Goal: Information Seeking & Learning: Learn about a topic

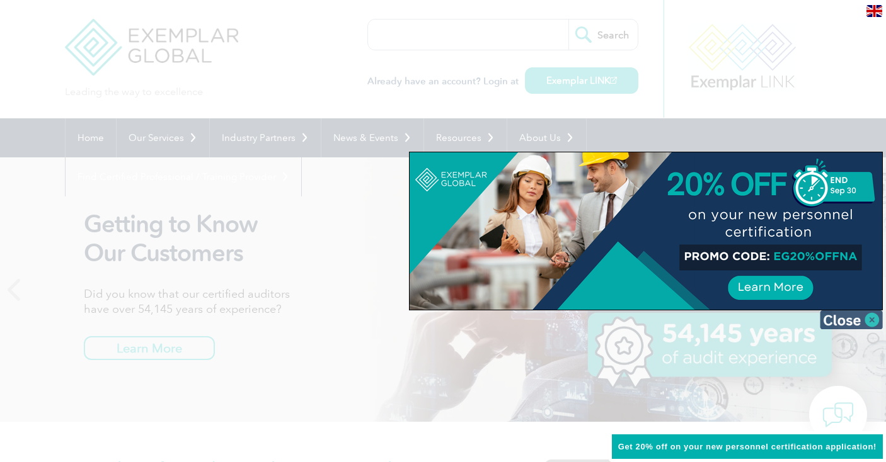
click at [870, 324] on img at bounding box center [851, 320] width 63 height 19
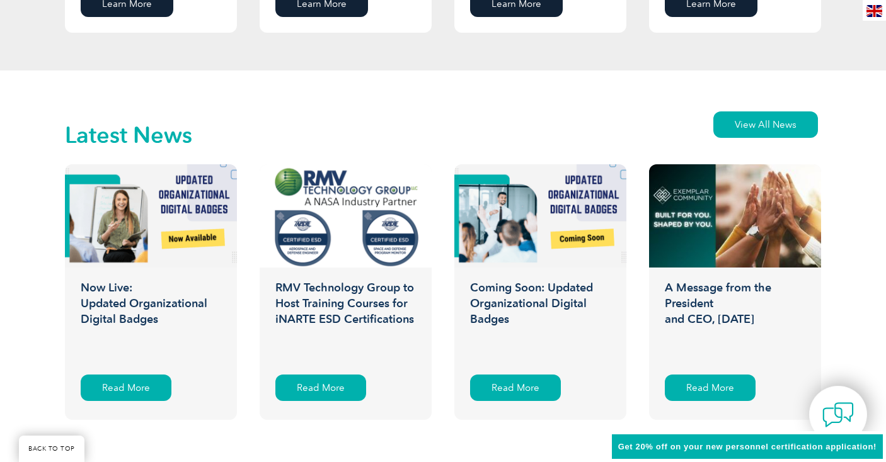
scroll to position [1895, 0]
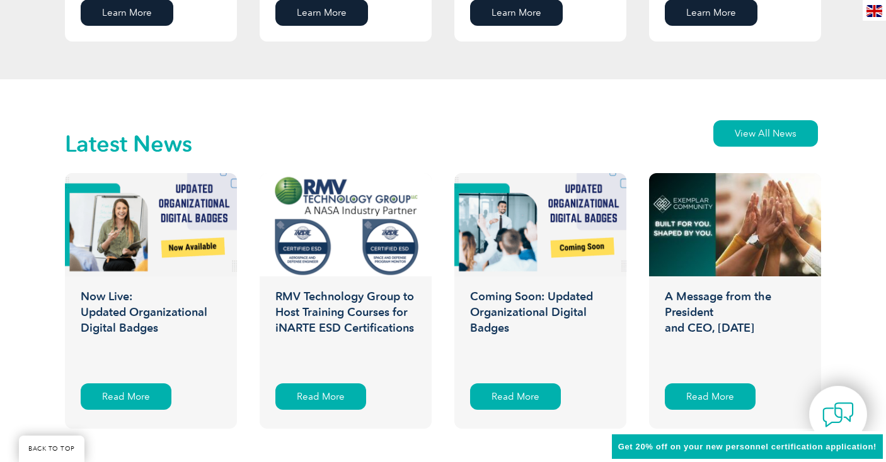
click at [132, 311] on h3 "Now Live: Updated Organizational Digital Badges" at bounding box center [151, 330] width 172 height 82
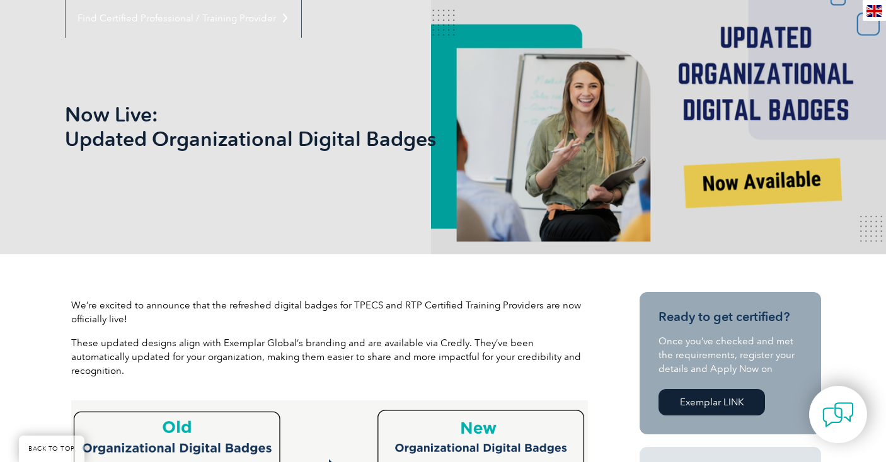
scroll to position [183, 0]
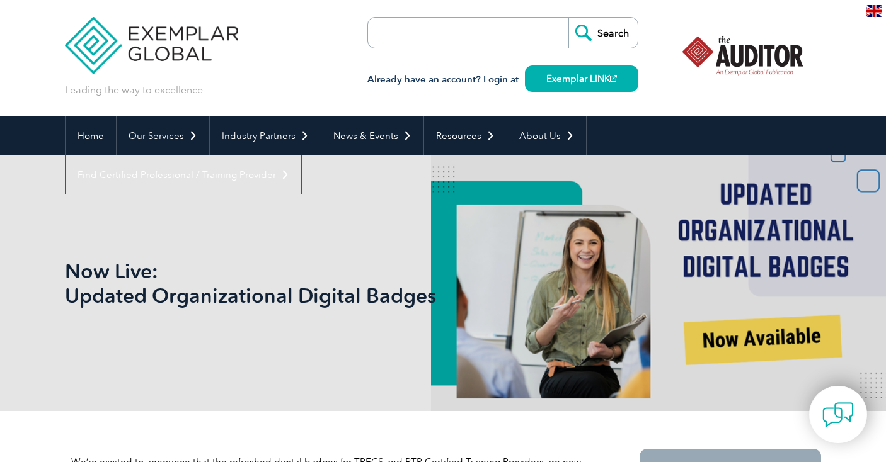
scroll to position [0, 0]
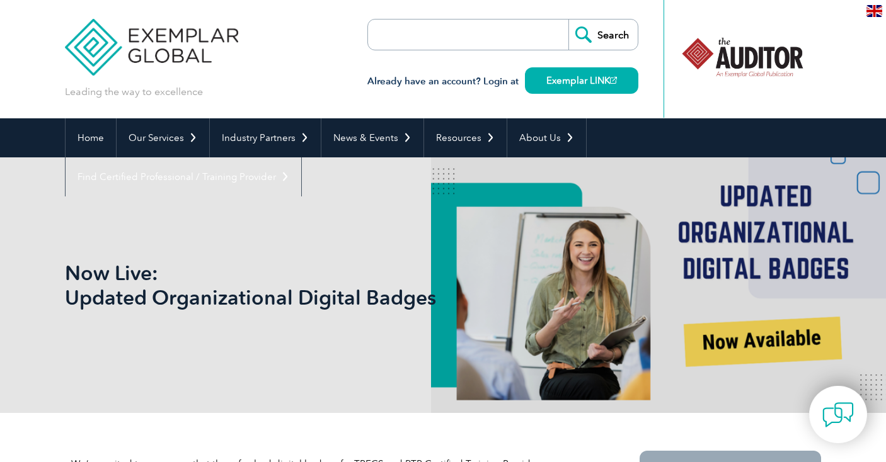
click at [421, 43] on input "search" at bounding box center [440, 35] width 132 height 30
type input "portal"
click at [568, 20] on input "Search" at bounding box center [602, 35] width 69 height 30
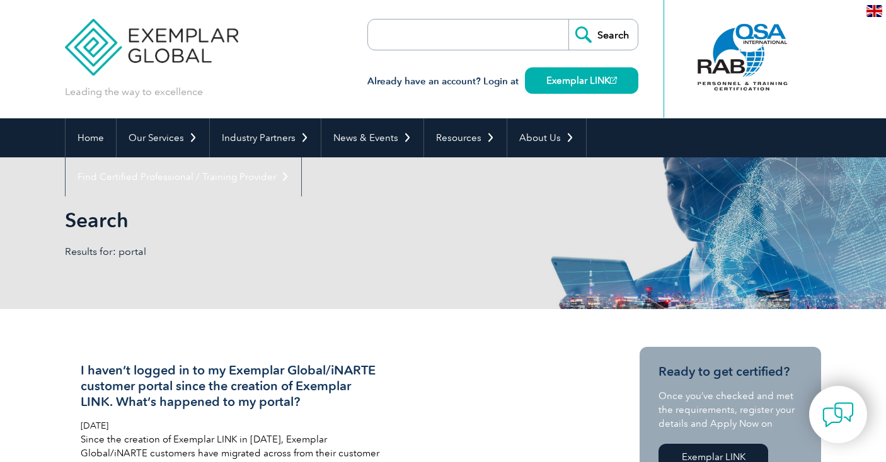
click at [393, 38] on input "search" at bounding box center [440, 35] width 132 height 30
type input "hub"
click at [568, 20] on input "Search" at bounding box center [602, 35] width 69 height 30
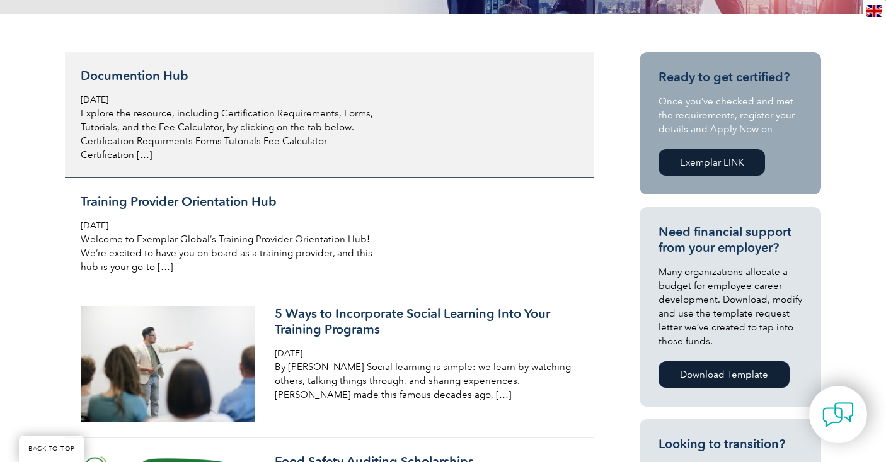
scroll to position [311, 0]
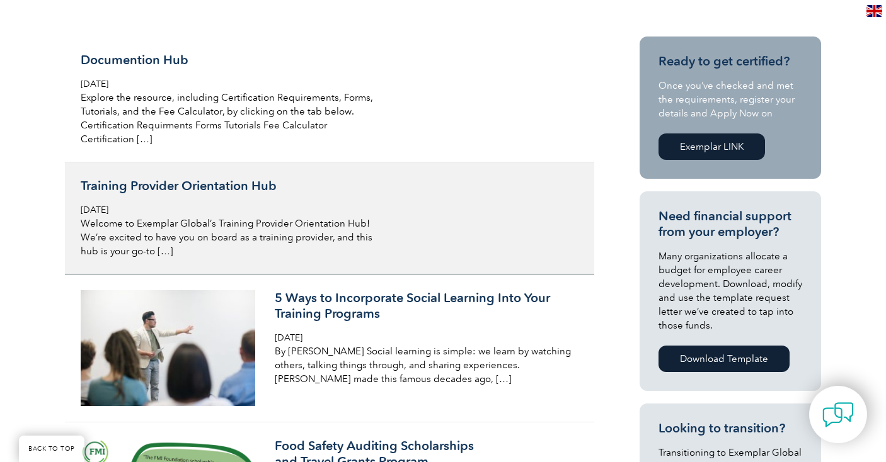
click at [188, 186] on h3 "Training Provider Orientation Hub" at bounding box center [230, 186] width 299 height 16
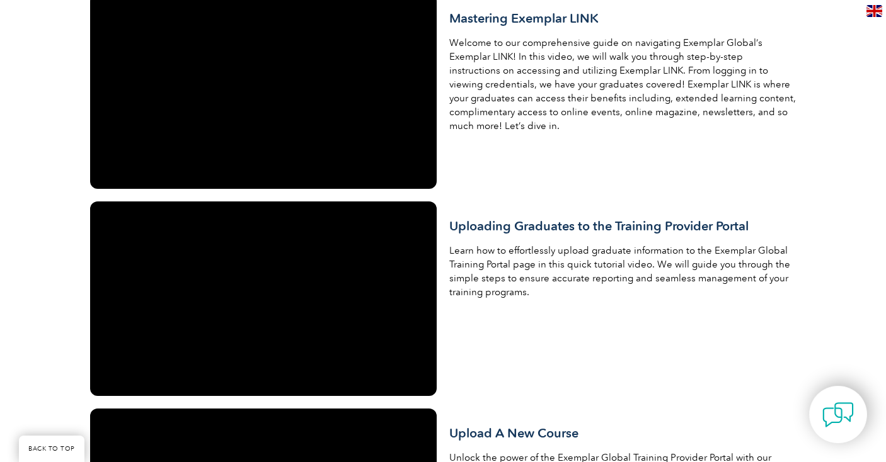
scroll to position [1350, 0]
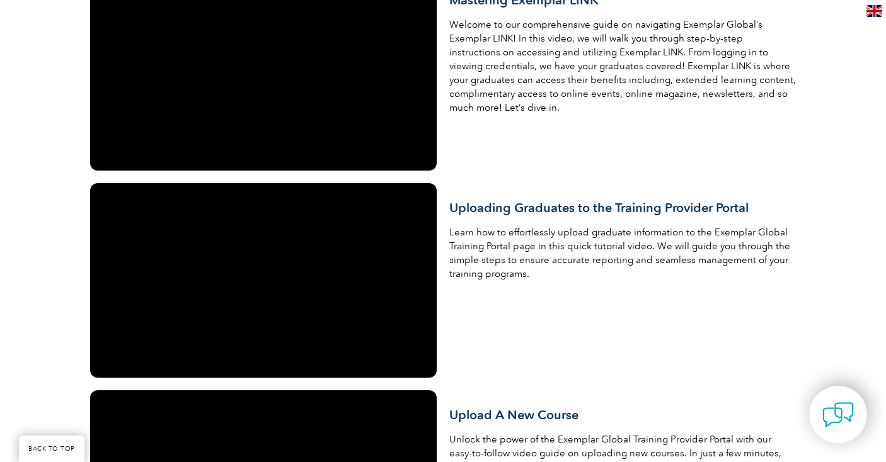
click at [839, 176] on div "Welcome to Exemplar Global’s Training Provider Orientation Hub! We’re excited t…" at bounding box center [443, 79] width 886 height 2303
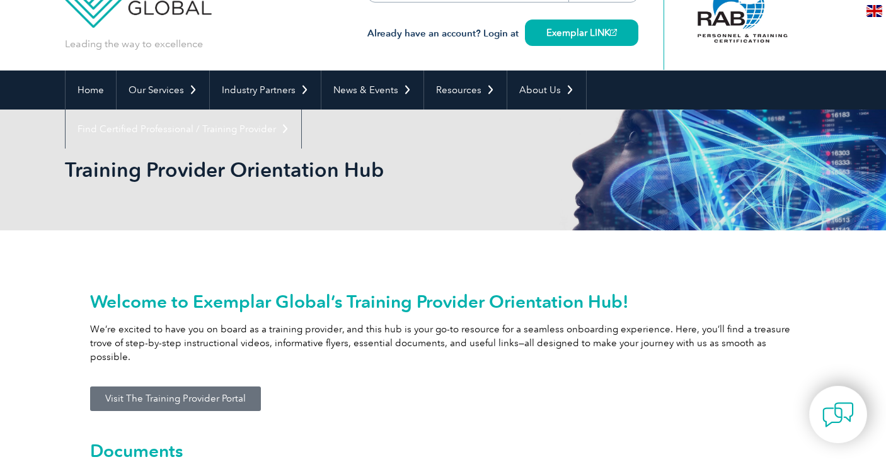
scroll to position [0, 0]
